Goal: Task Accomplishment & Management: Use online tool/utility

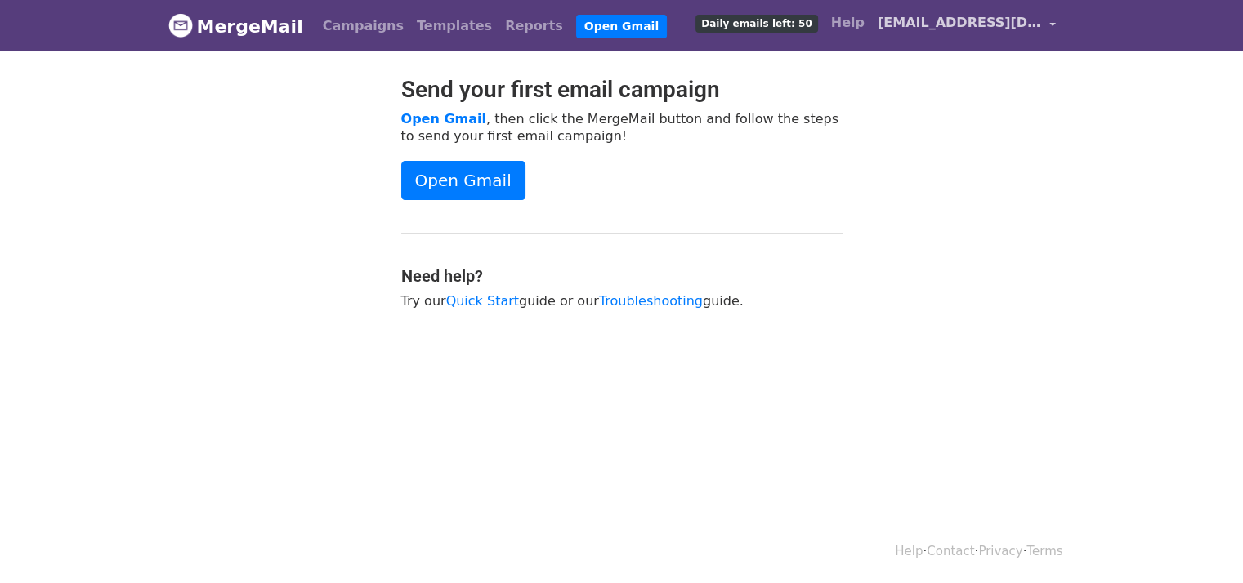
click at [970, 21] on span "[EMAIL_ADDRESS][DOMAIN_NAME]" at bounding box center [958, 23] width 163 height 20
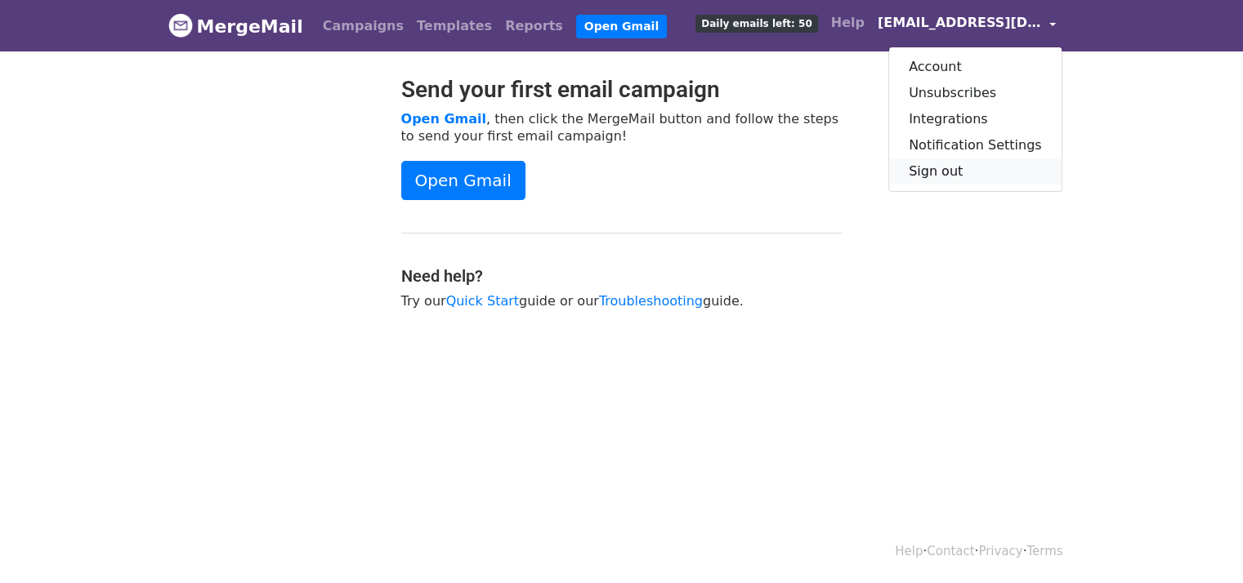
click at [970, 173] on link "Sign out" at bounding box center [975, 171] width 172 height 26
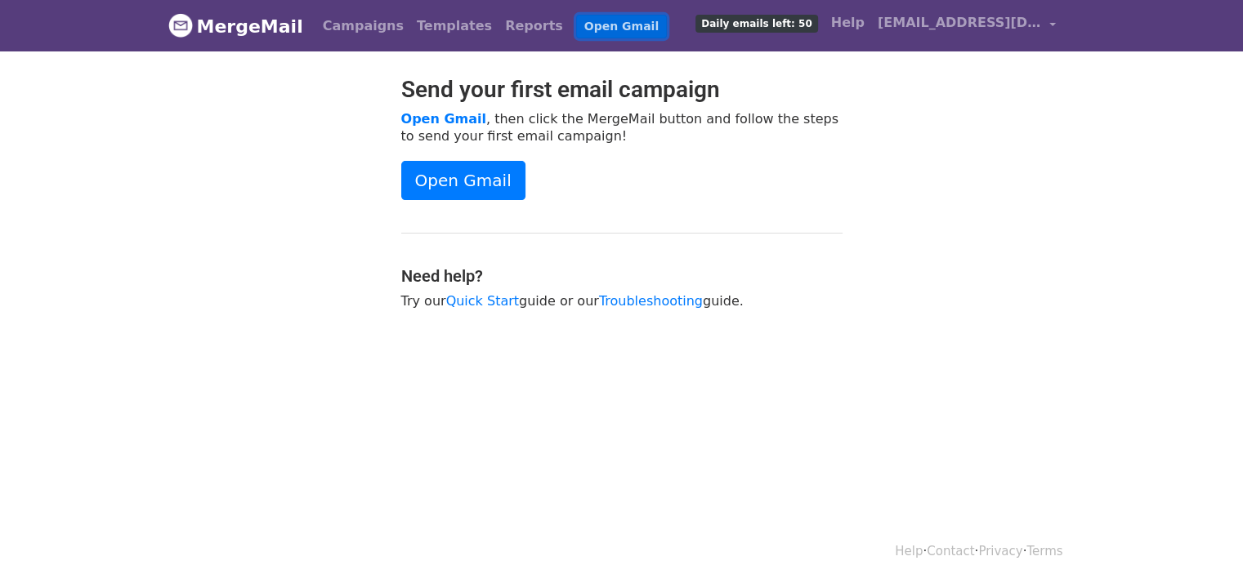
click at [578, 22] on link "Open Gmail" at bounding box center [621, 27] width 91 height 24
click at [984, 21] on span "[EMAIL_ADDRESS][DOMAIN_NAME]" at bounding box center [958, 23] width 163 height 20
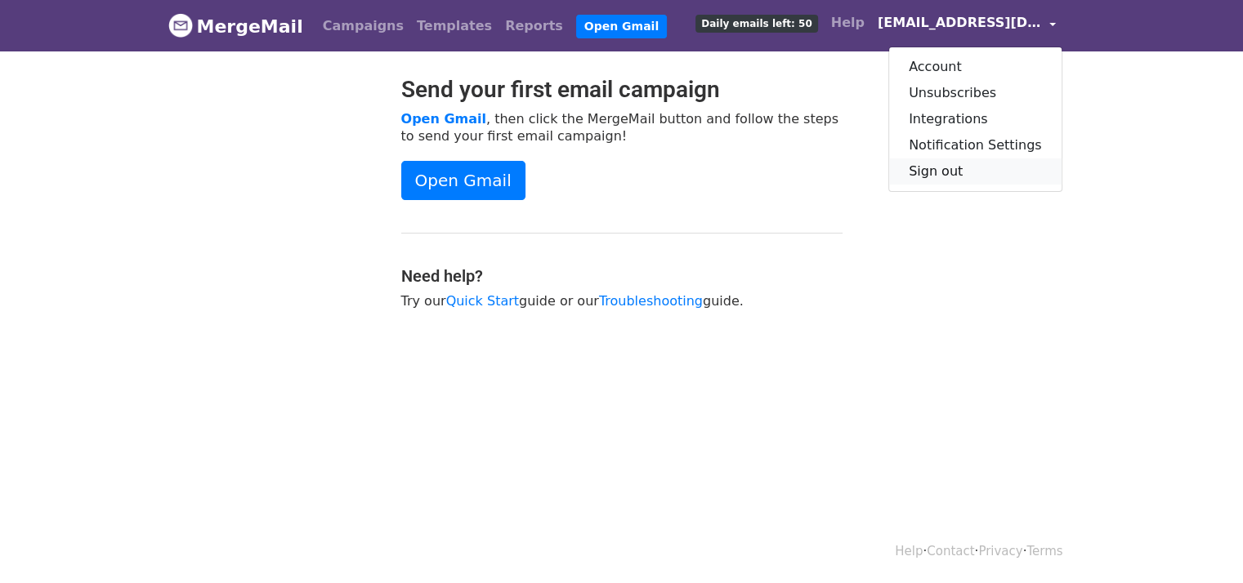
click at [968, 167] on link "Sign out" at bounding box center [975, 171] width 172 height 26
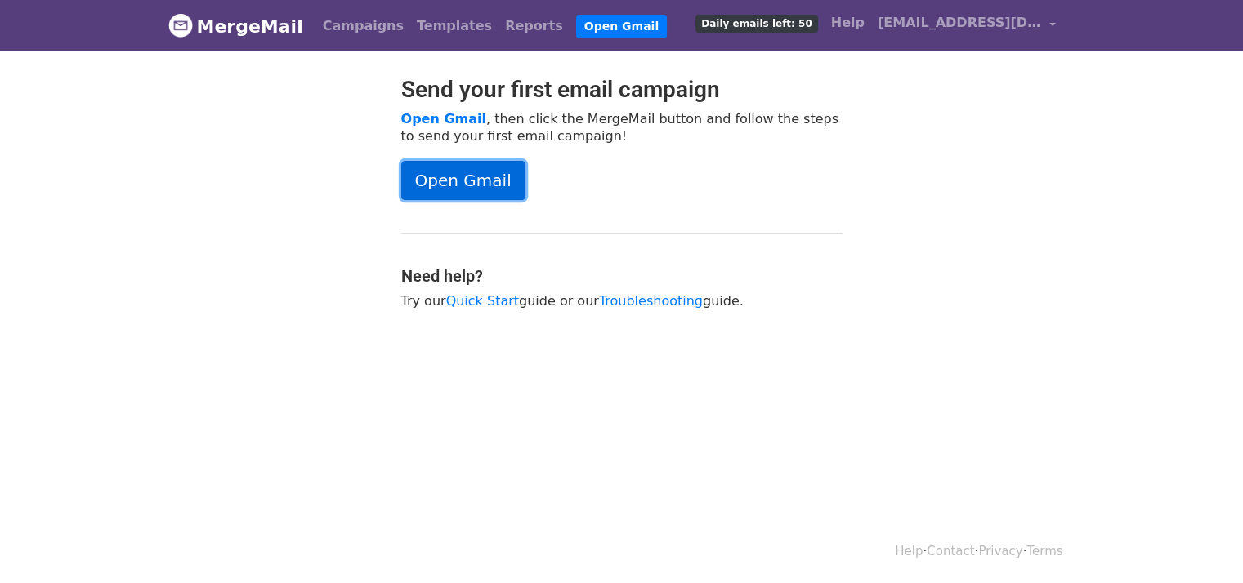
click at [484, 184] on link "Open Gmail" at bounding box center [463, 180] width 124 height 39
click at [1050, 22] on link "[EMAIL_ADDRESS][DOMAIN_NAME]" at bounding box center [966, 26] width 191 height 38
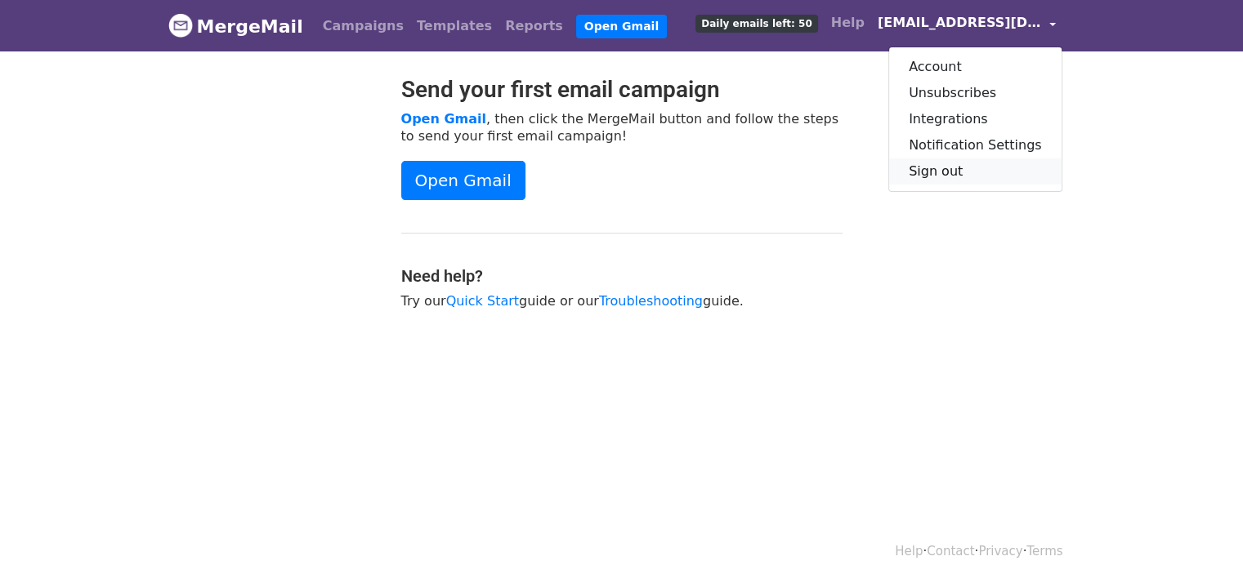
click at [958, 166] on link "Sign out" at bounding box center [975, 171] width 172 height 26
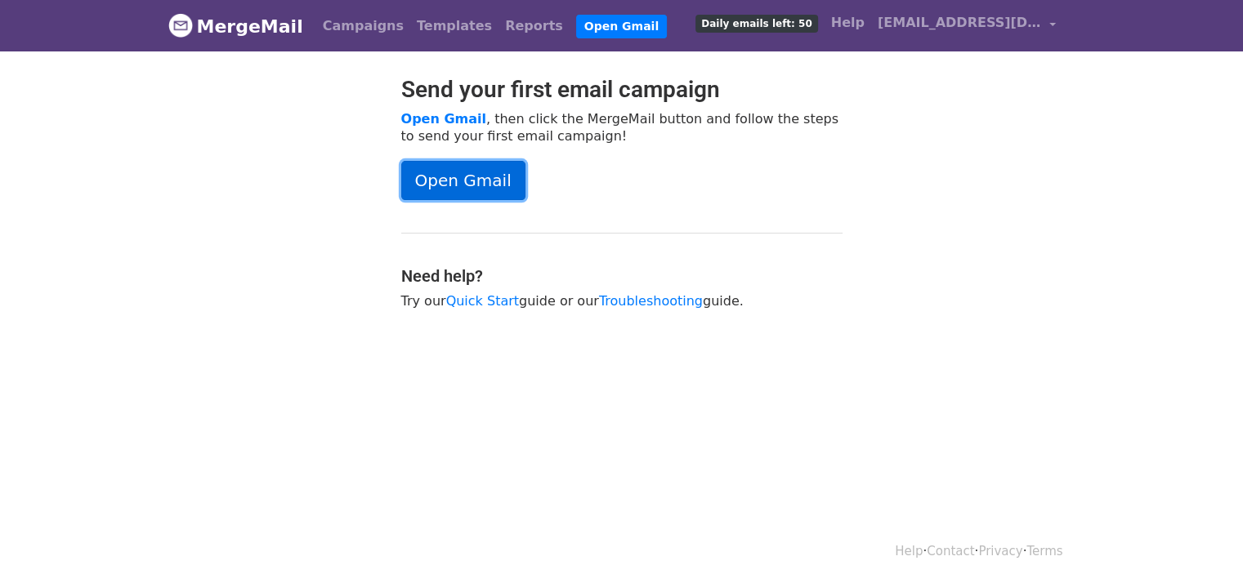
click at [451, 186] on link "Open Gmail" at bounding box center [463, 180] width 124 height 39
click at [955, 18] on span "[EMAIL_ADDRESS][DOMAIN_NAME]" at bounding box center [958, 23] width 163 height 20
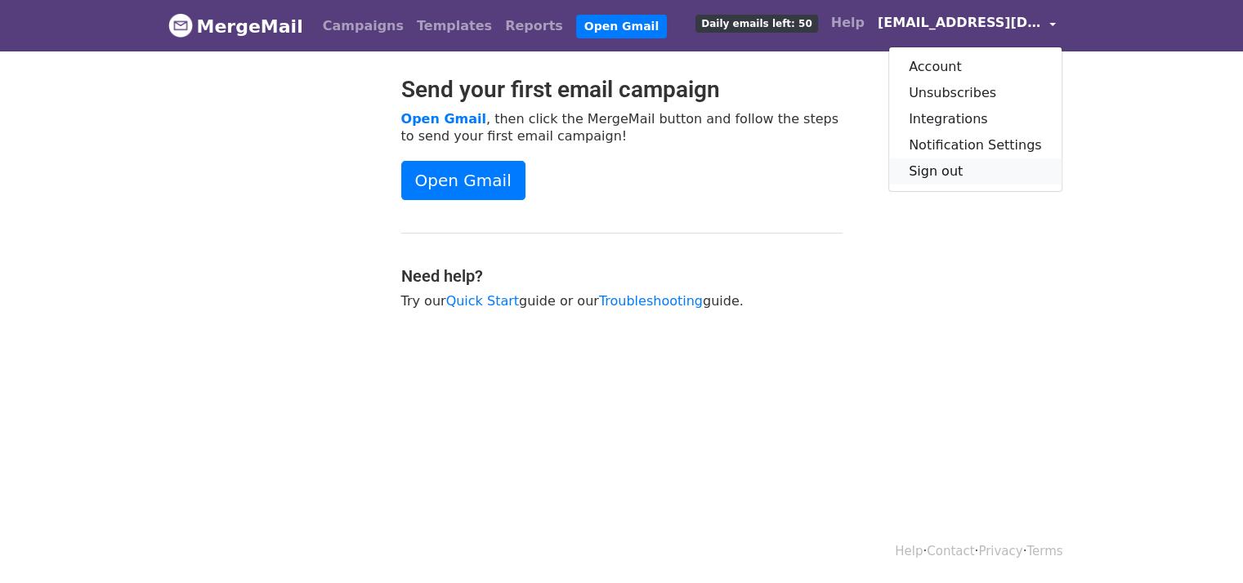
click at [941, 172] on link "Sign out" at bounding box center [975, 171] width 172 height 26
